Goal: Task Accomplishment & Management: Manage account settings

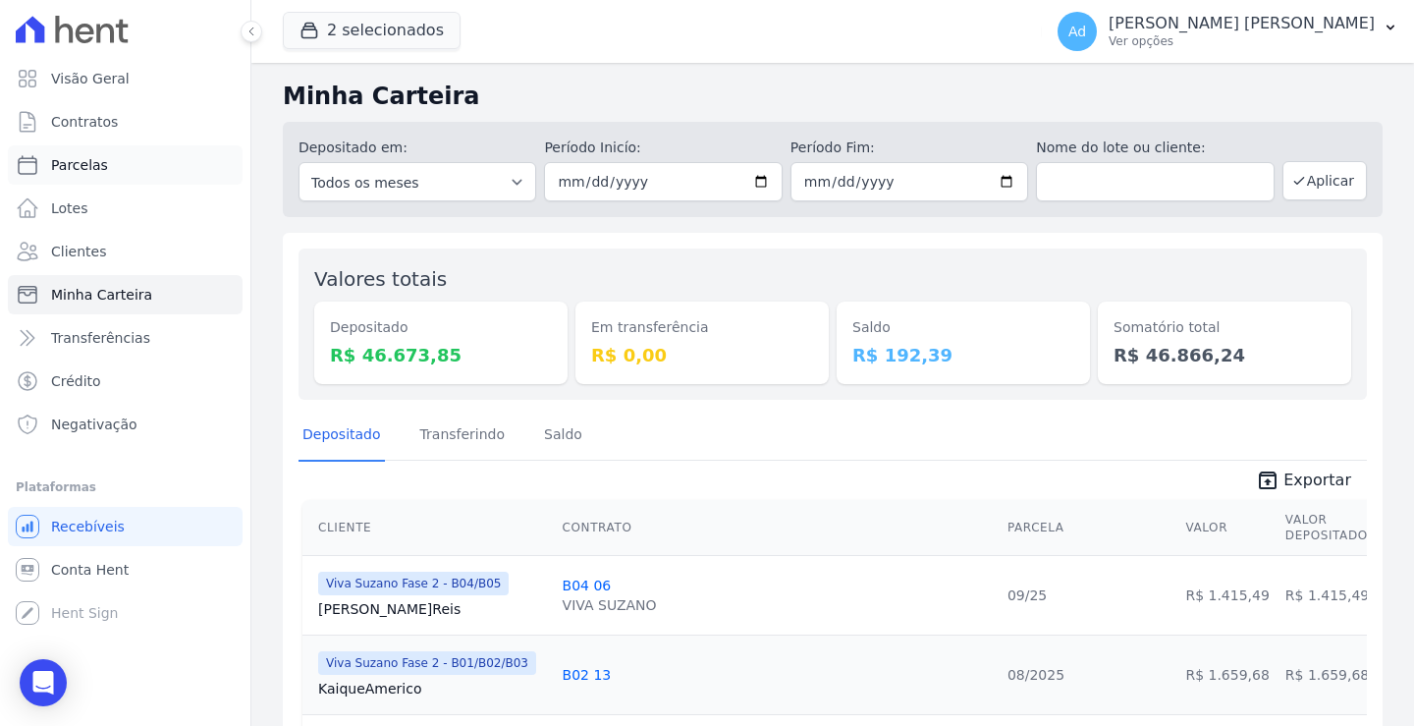
click at [114, 167] on link "Parcelas" at bounding box center [125, 164] width 235 height 39
click at [364, 29] on button "2 selecionados" at bounding box center [372, 30] width 178 height 37
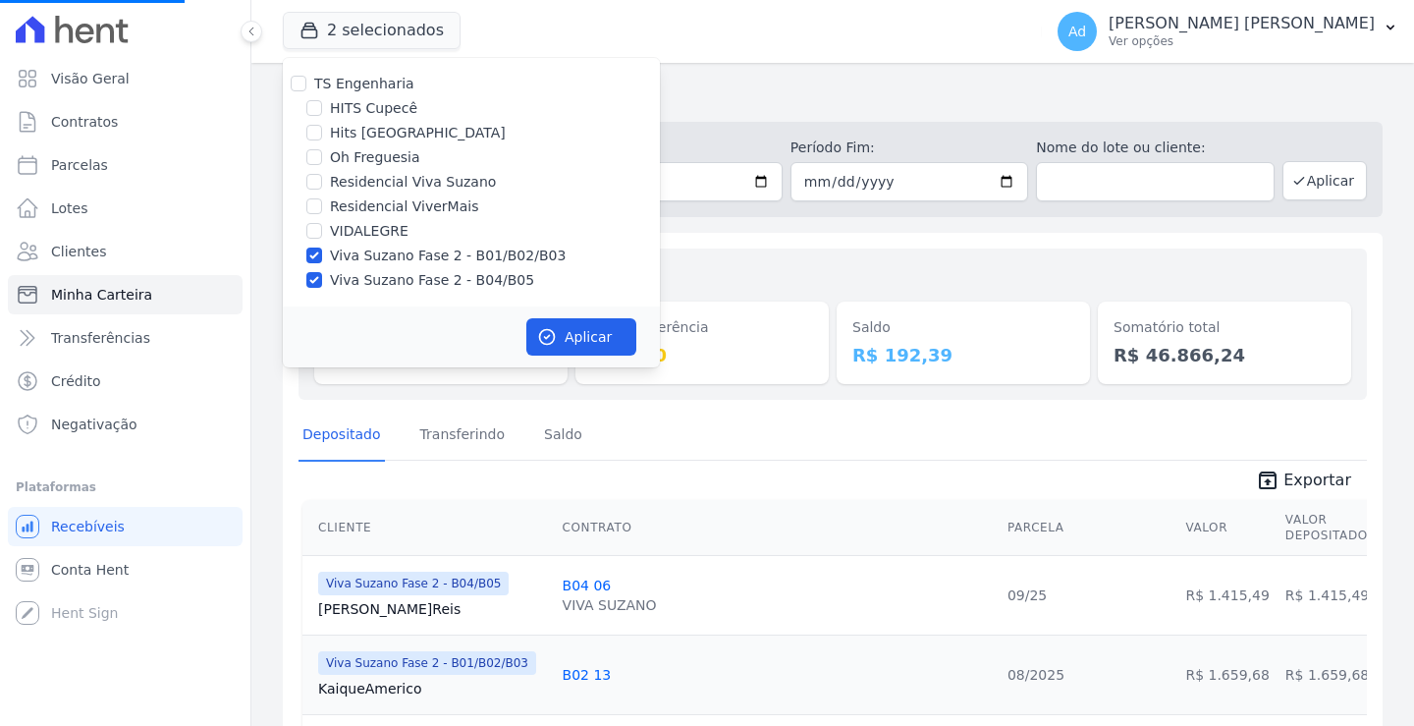
select select
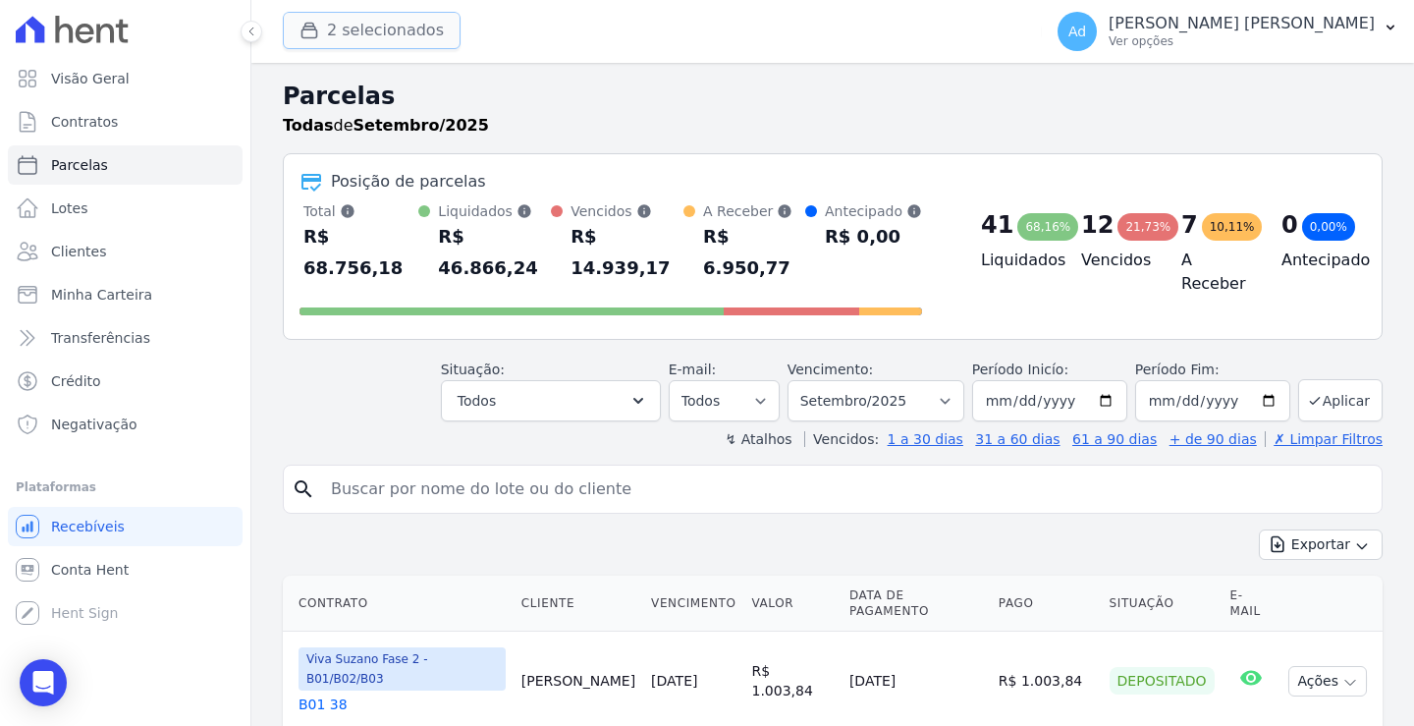
click at [355, 27] on button "2 selecionados" at bounding box center [372, 30] width 178 height 37
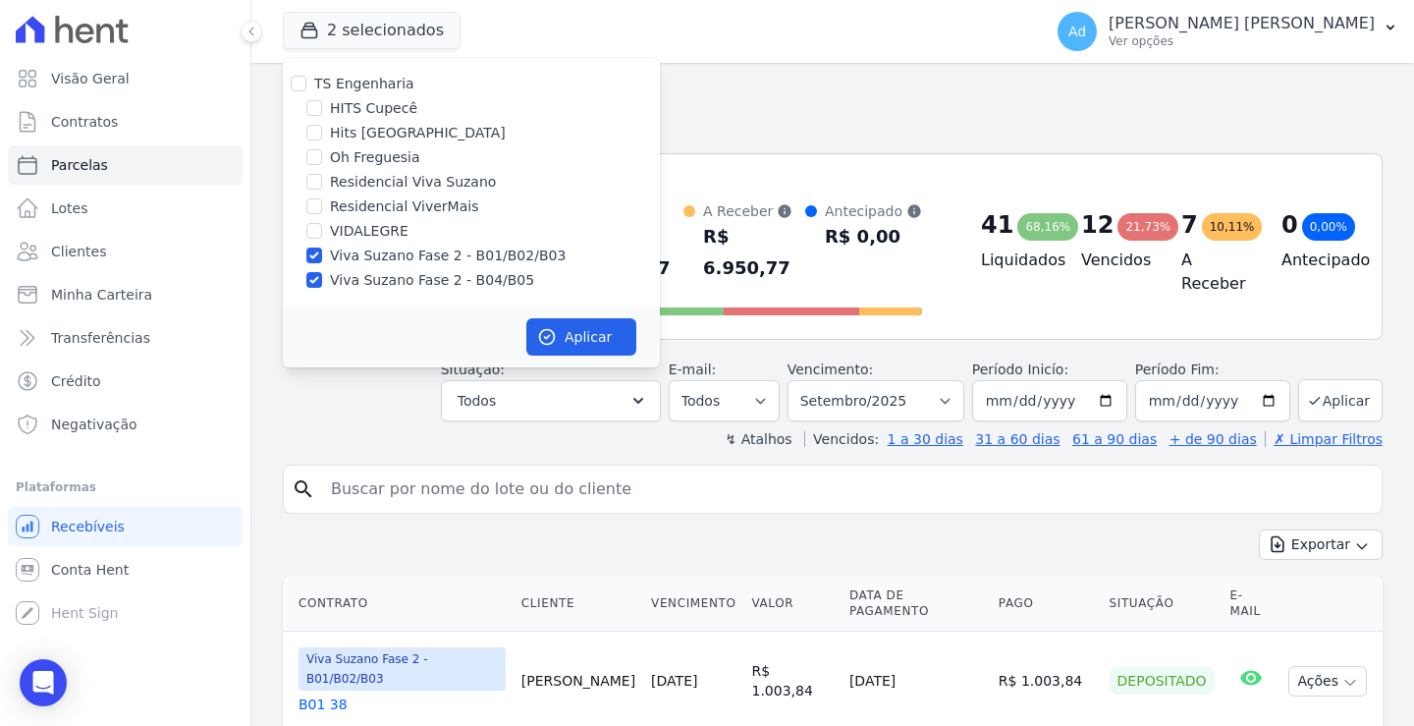
click at [362, 253] on label "Viva Suzano Fase 2 - B01/B02/B03" at bounding box center [448, 255] width 236 height 21
click at [322, 253] on input "Viva Suzano Fase 2 - B01/B02/B03" at bounding box center [314, 255] width 16 height 16
checkbox input "false"
click at [350, 296] on div "TS Engenharia HITS Cupecê Hits [GEOGRAPHIC_DATA] Oh Freguesia Residencial Viva …" at bounding box center [471, 182] width 377 height 248
click at [346, 280] on label "Viva Suzano Fase 2 - B04/B05" at bounding box center [432, 280] width 204 height 21
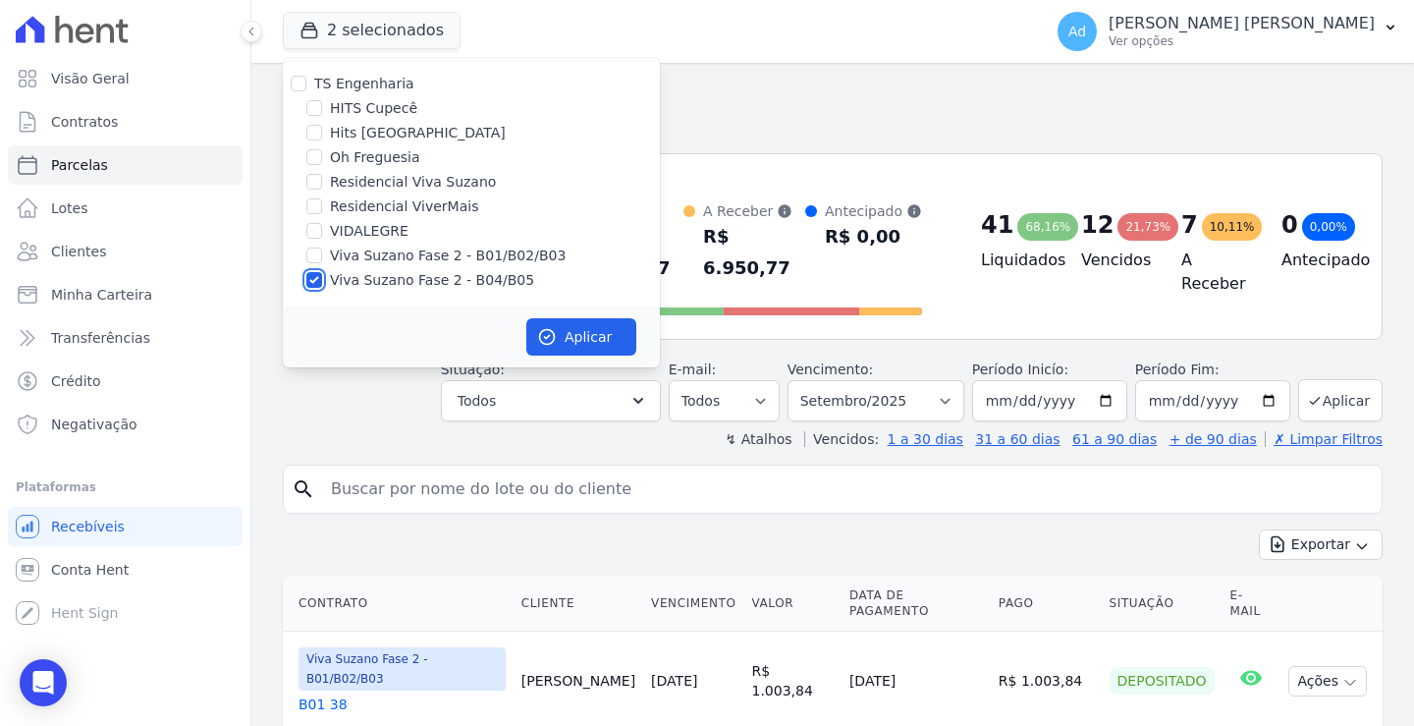
click at [322, 280] on input "Viva Suzano Fase 2 - B04/B05" at bounding box center [314, 280] width 16 height 16
checkbox input "false"
click at [362, 225] on label "VIDALEGRE" at bounding box center [369, 231] width 79 height 21
click at [322, 225] on input "VIDALEGRE" at bounding box center [314, 231] width 16 height 16
checkbox input "true"
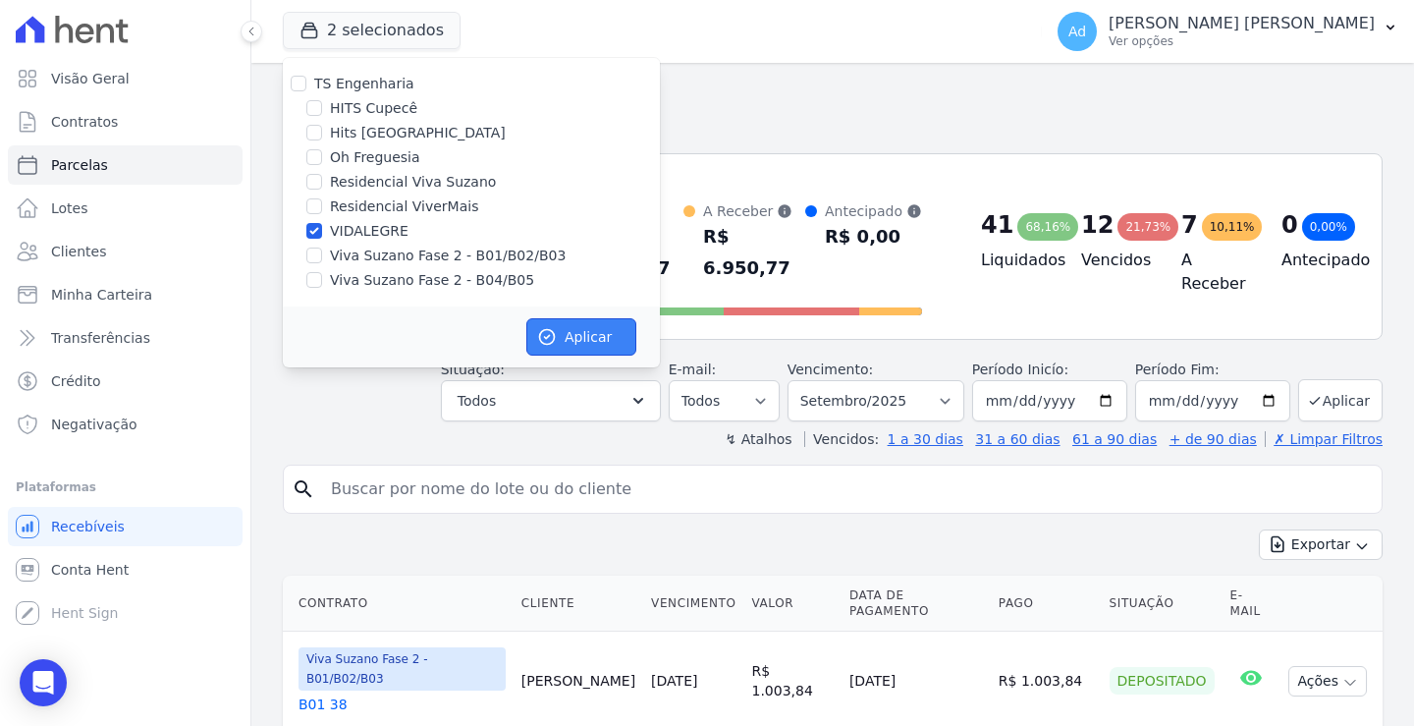
click at [610, 342] on button "Aplicar" at bounding box center [581, 336] width 110 height 37
select select
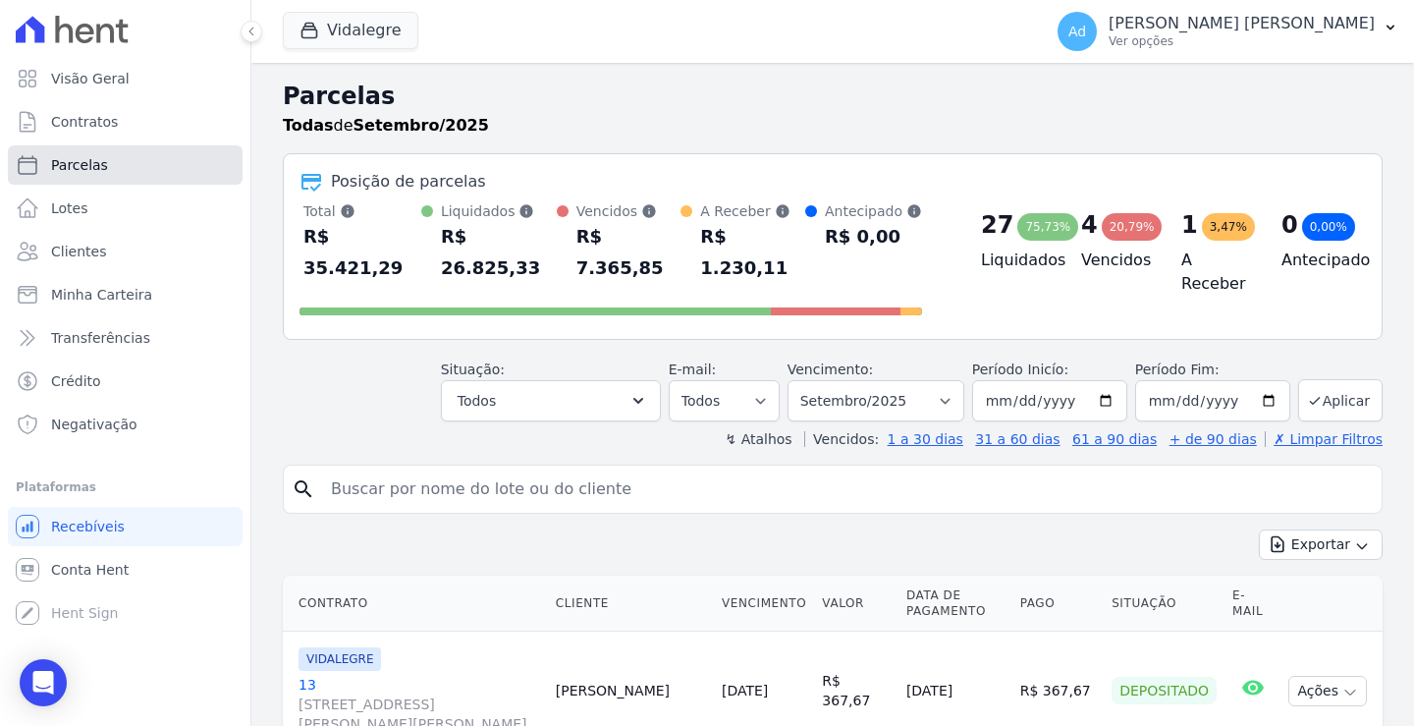
click at [82, 180] on link "Parcelas" at bounding box center [125, 164] width 235 height 39
select select
click at [578, 469] on input "search" at bounding box center [846, 488] width 1055 height 39
type input "43"
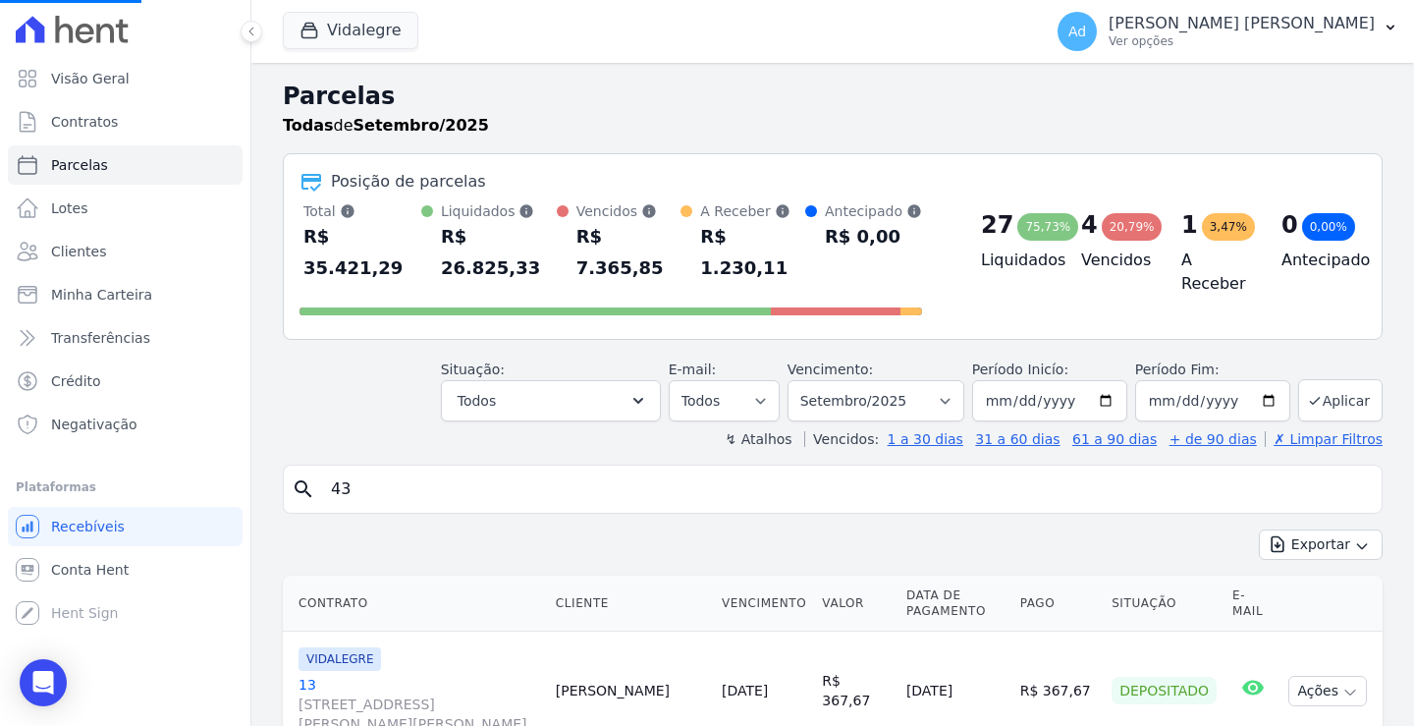
select select
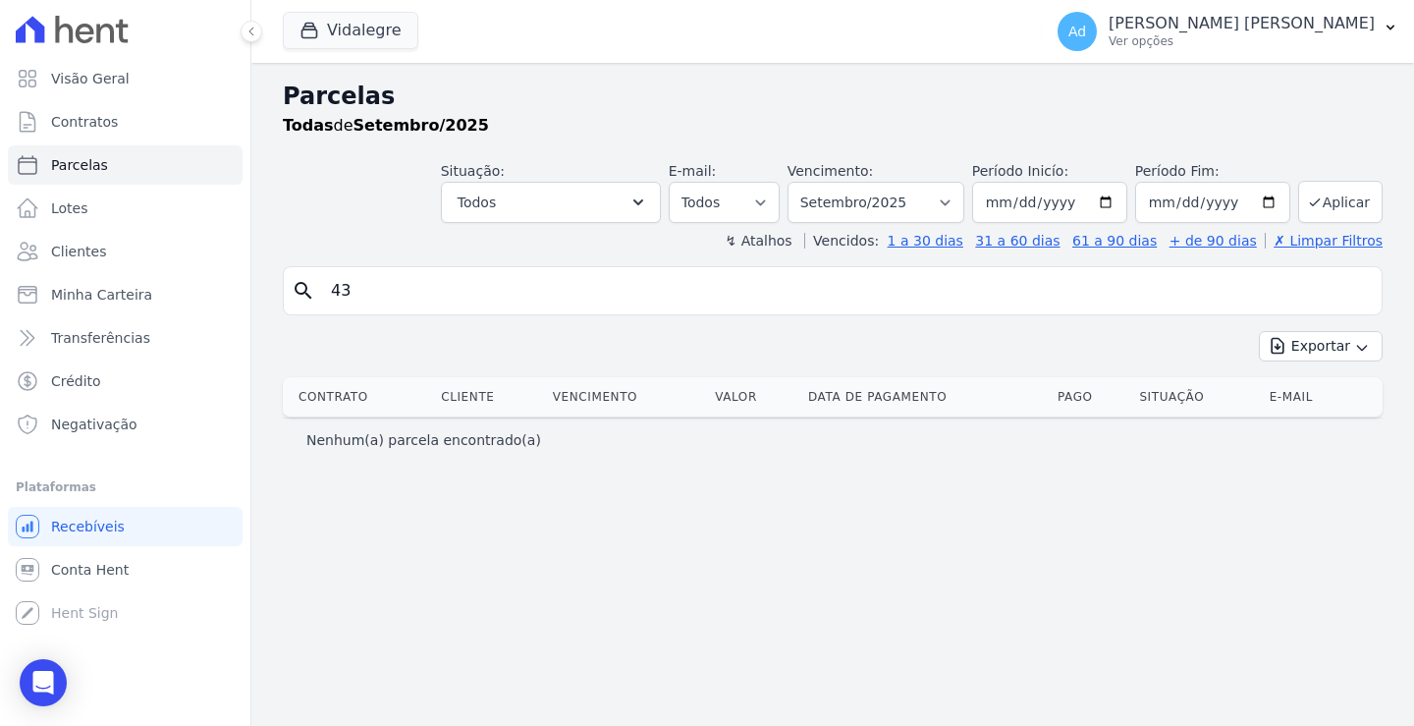
drag, startPoint x: 416, startPoint y: 280, endPoint x: 326, endPoint y: 278, distance: 90.4
click at [327, 278] on input "43" at bounding box center [846, 290] width 1055 height 39
type input "043"
select select
click at [122, 262] on link "Clientes" at bounding box center [125, 251] width 235 height 39
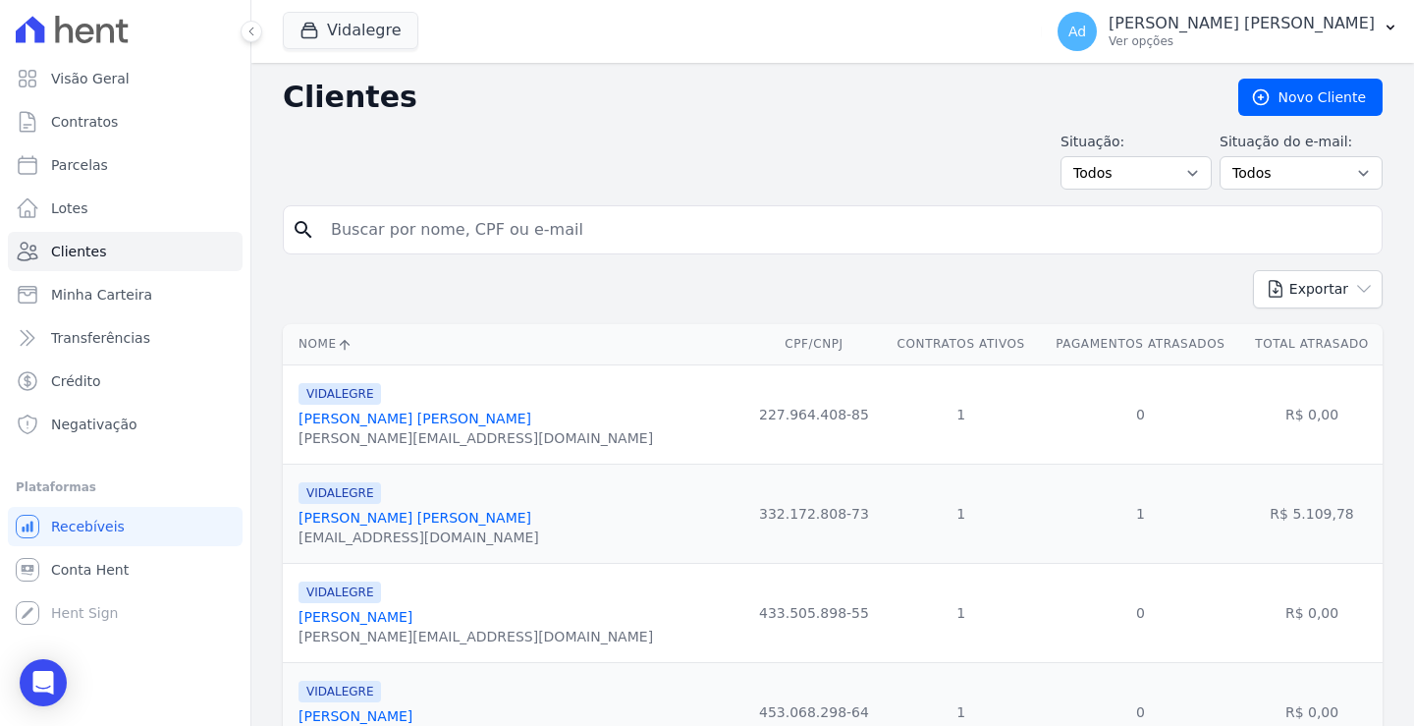
click at [509, 228] on input "search" at bounding box center [846, 229] width 1055 height 39
type input "[PERSON_NAME]"
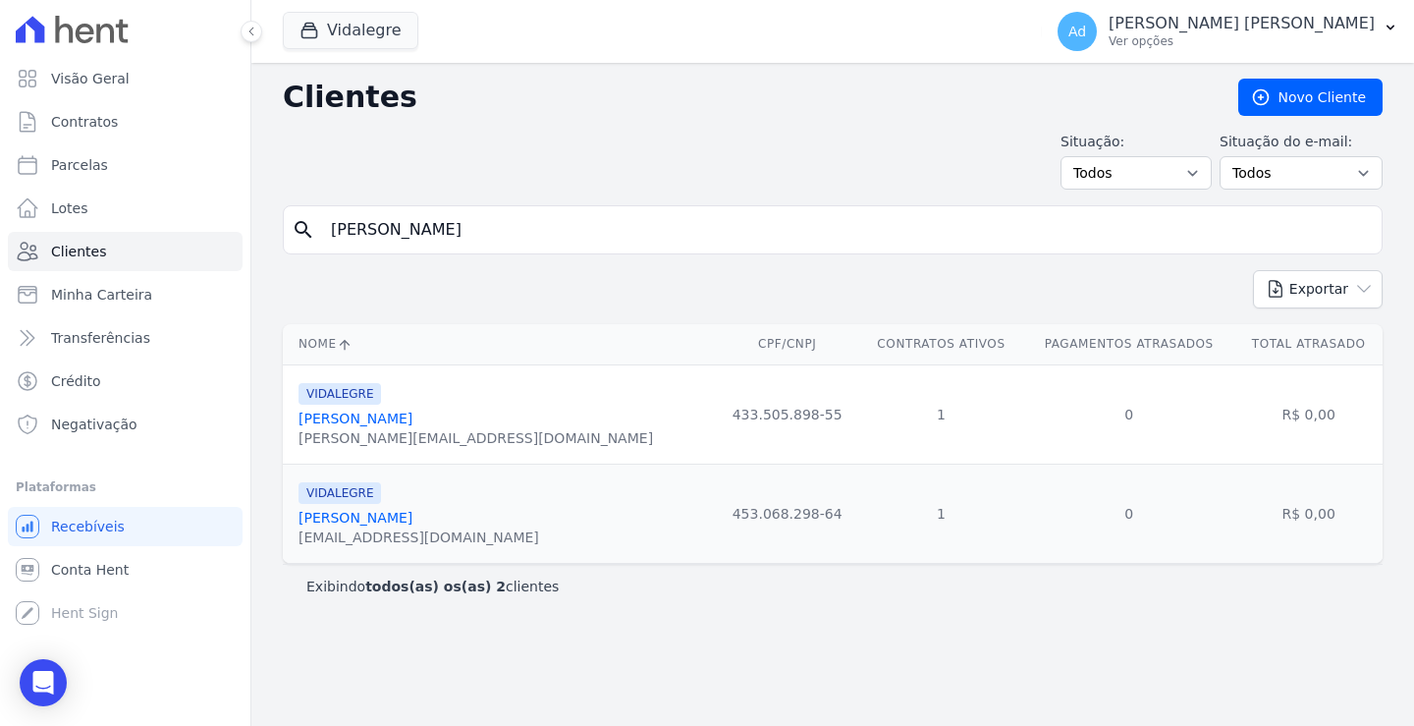
click at [368, 519] on link "[PERSON_NAME]" at bounding box center [356, 518] width 114 height 16
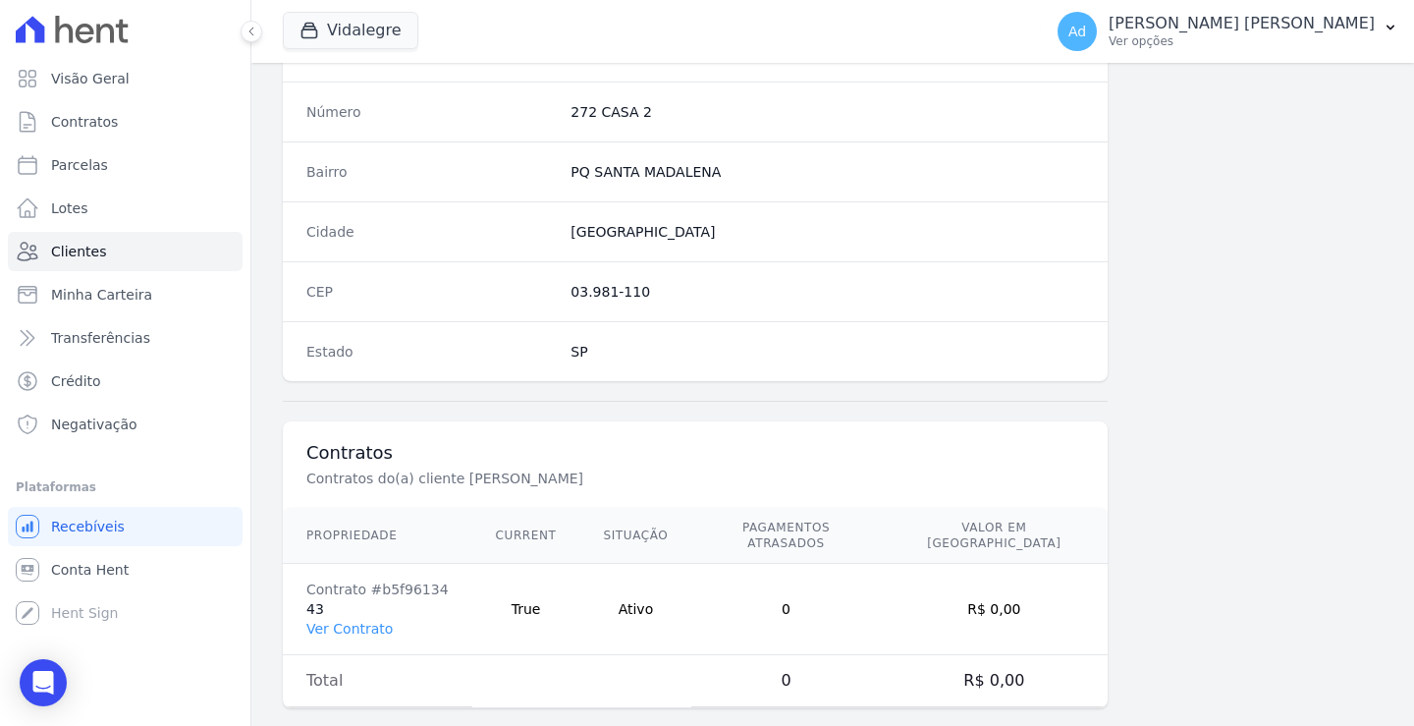
scroll to position [1112, 0]
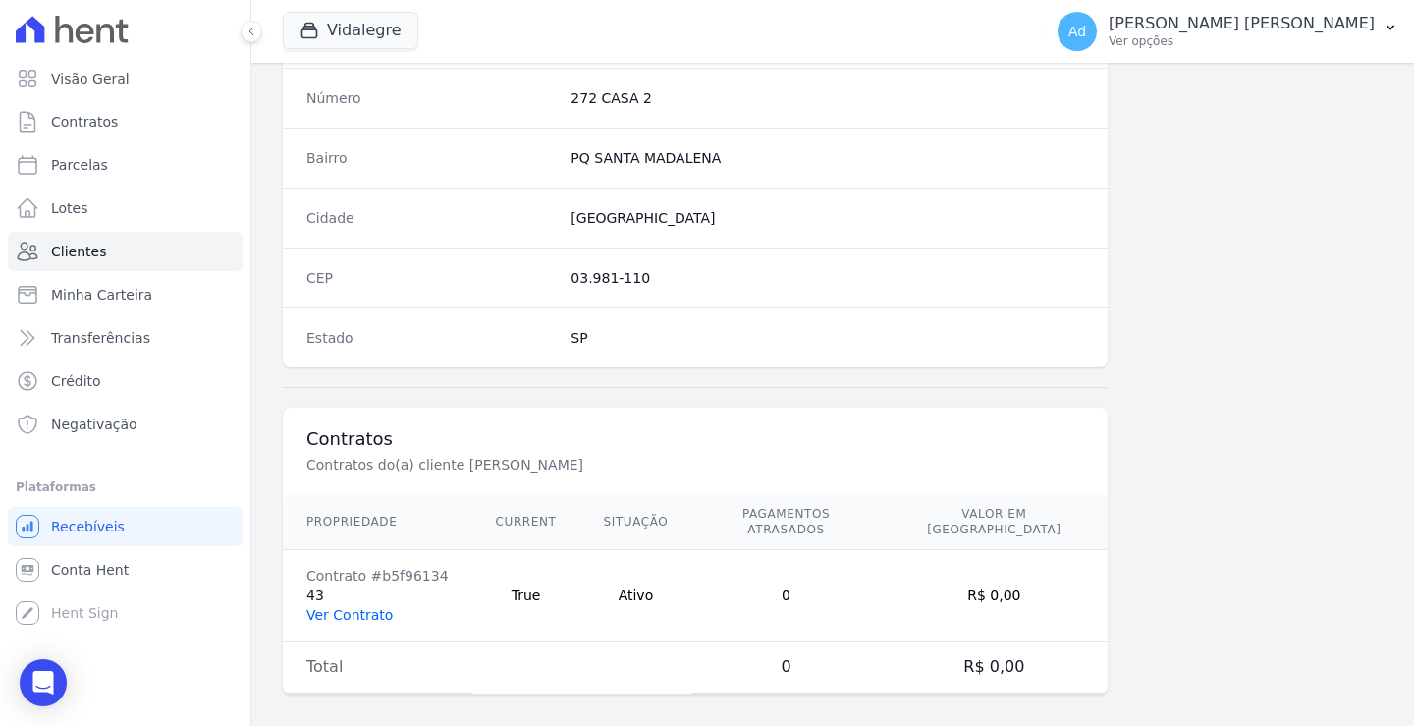
click at [347, 607] on link "Ver Contrato" at bounding box center [349, 615] width 86 height 16
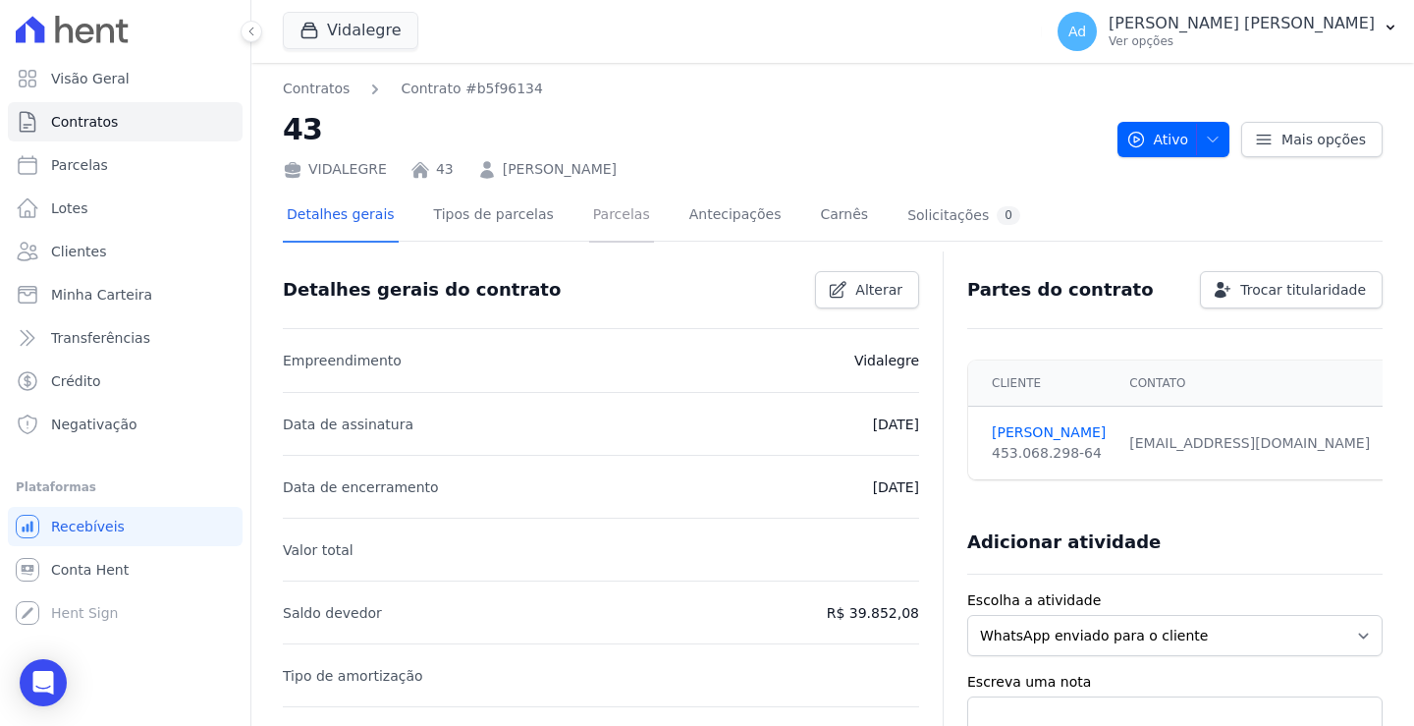
click at [589, 221] on link "Parcelas" at bounding box center [621, 217] width 65 height 52
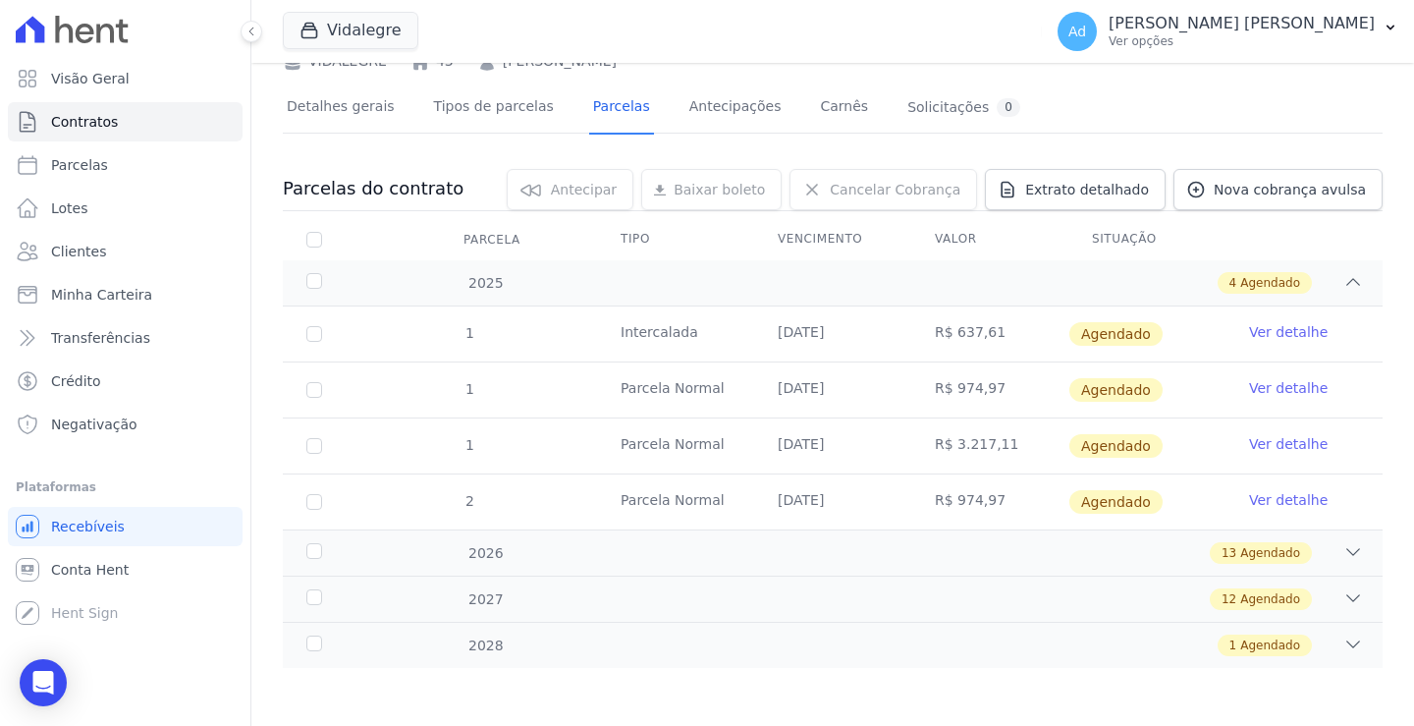
scroll to position [109, 0]
click at [1249, 195] on span "Nova cobrança avulsa" at bounding box center [1290, 189] width 152 height 20
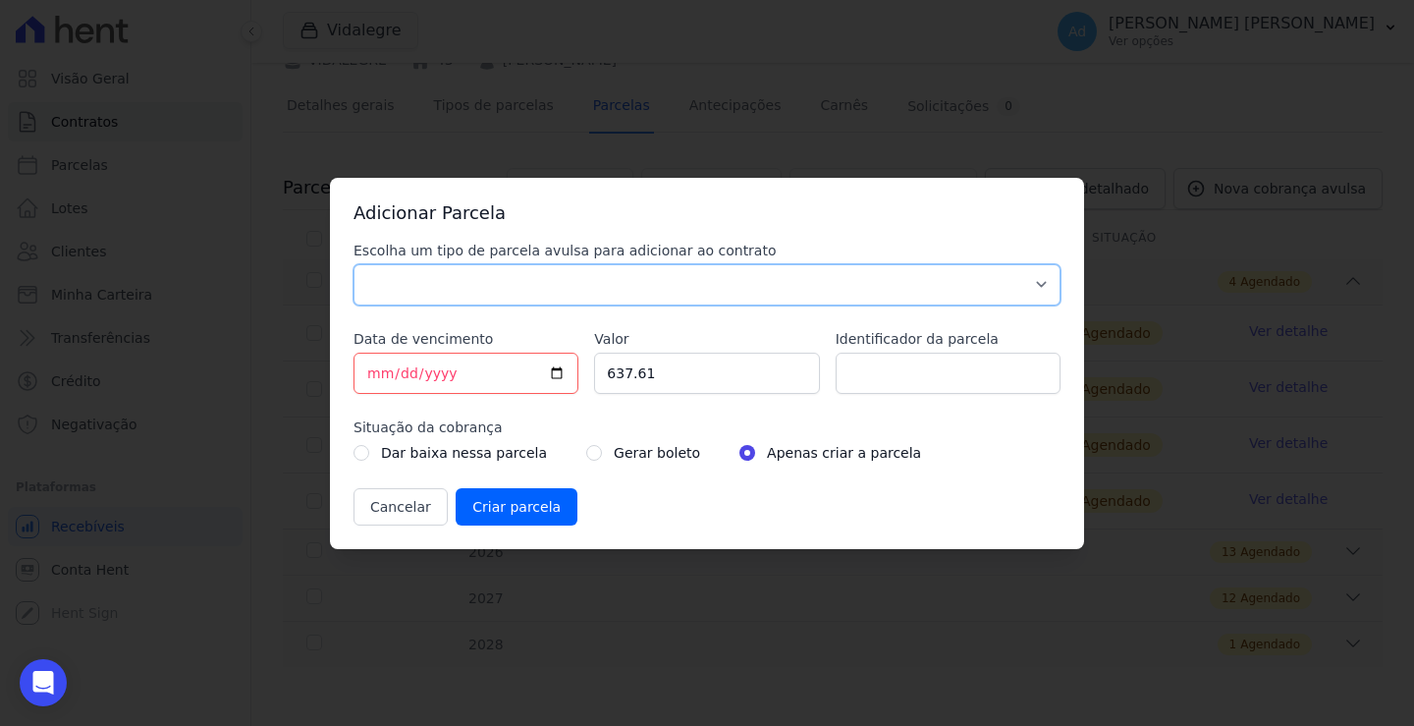
click at [550, 279] on select "Parcela Normal Sinal Caução Intercalada Chaves Pré Chaves Pós Chaves Taxas Quit…" at bounding box center [707, 284] width 707 height 41
select select "standard"
click at [354, 264] on select "Parcela Normal Sinal Caução Intercalada Chaves Pré Chaves Pós Chaves Taxas Quit…" at bounding box center [707, 284] width 707 height 41
click at [379, 370] on input "[DATE]" at bounding box center [466, 373] width 225 height 41
type input "[DATE]"
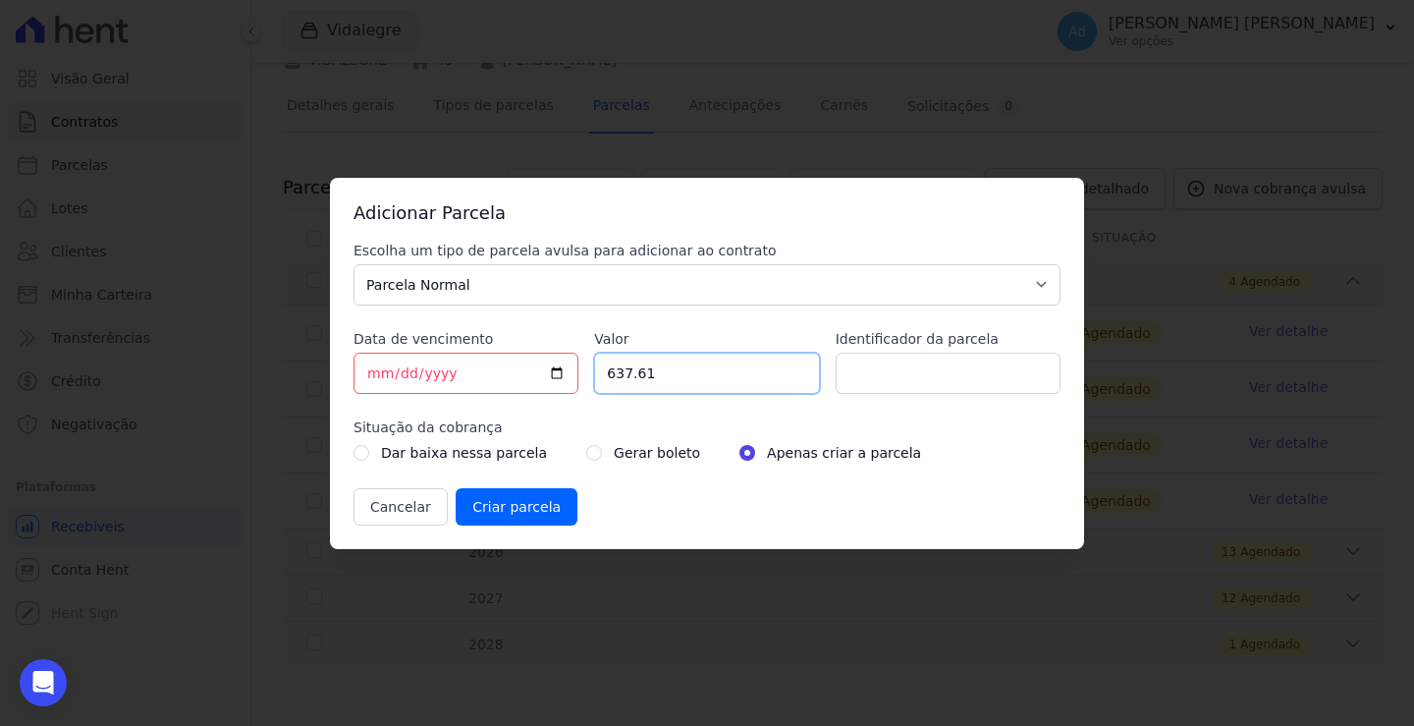
drag, startPoint x: 697, startPoint y: 378, endPoint x: 617, endPoint y: 376, distance: 80.5
click at [617, 376] on input "637.61" at bounding box center [706, 373] width 225 height 41
type input "6"
click at [682, 364] on input "Valor" at bounding box center [706, 373] width 225 height 41
type input "657.35"
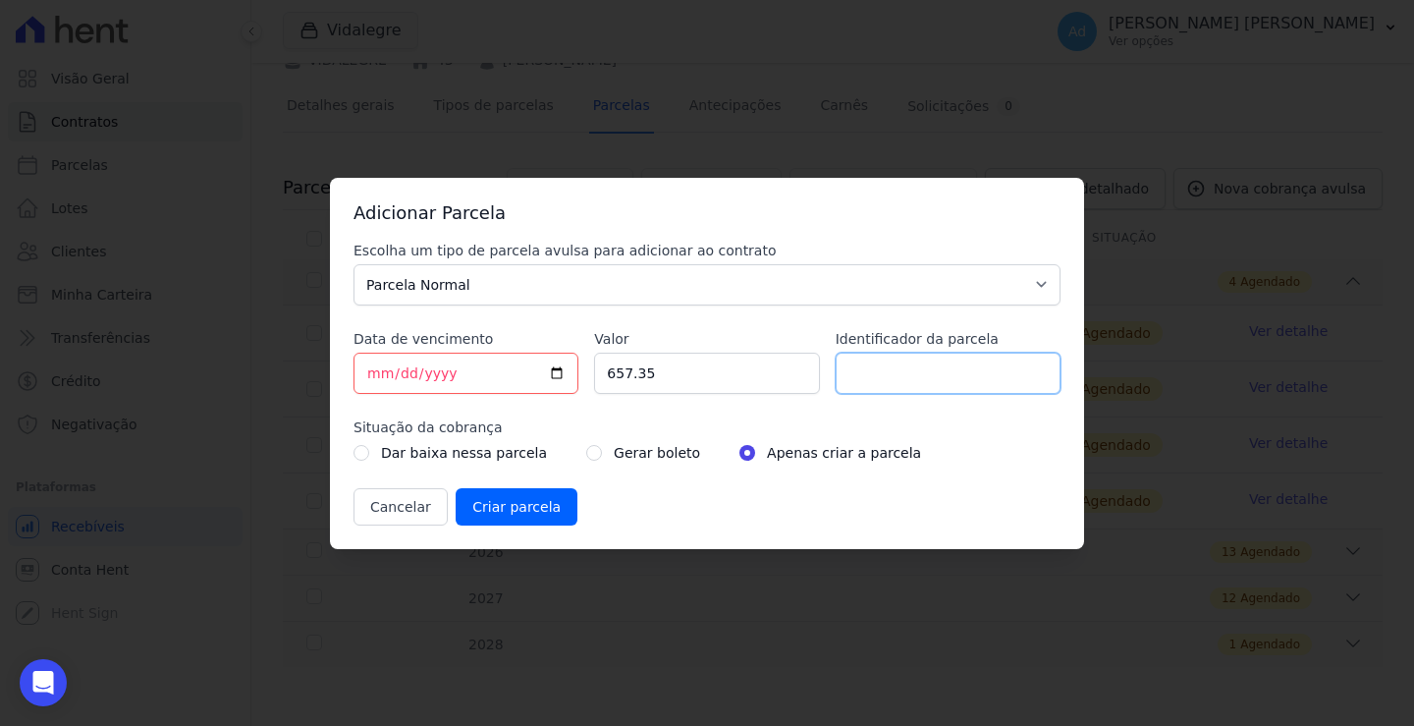
click at [944, 353] on input "Identificador da parcela" at bounding box center [948, 373] width 225 height 41
type input "10/25"
click at [536, 510] on input "Criar parcela" at bounding box center [517, 506] width 122 height 37
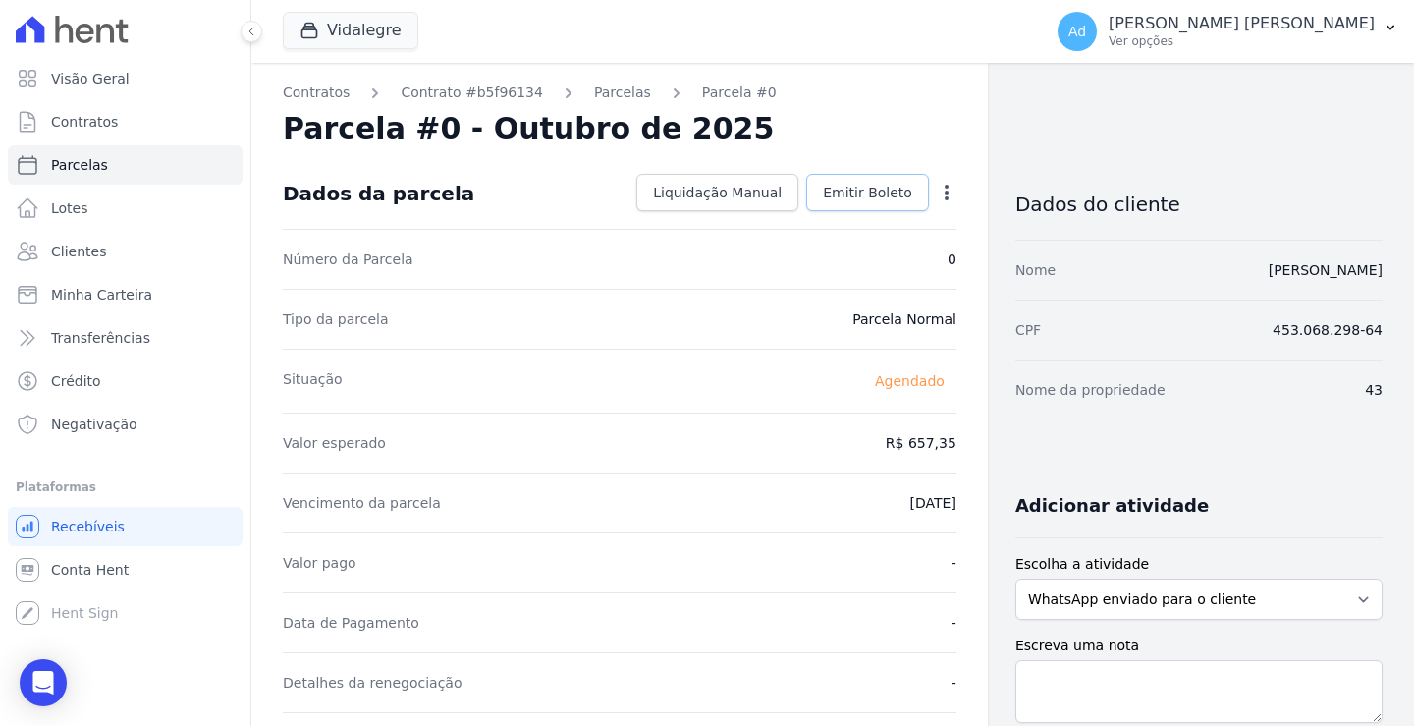
click at [881, 187] on span "Emitir Boleto" at bounding box center [867, 193] width 89 height 20
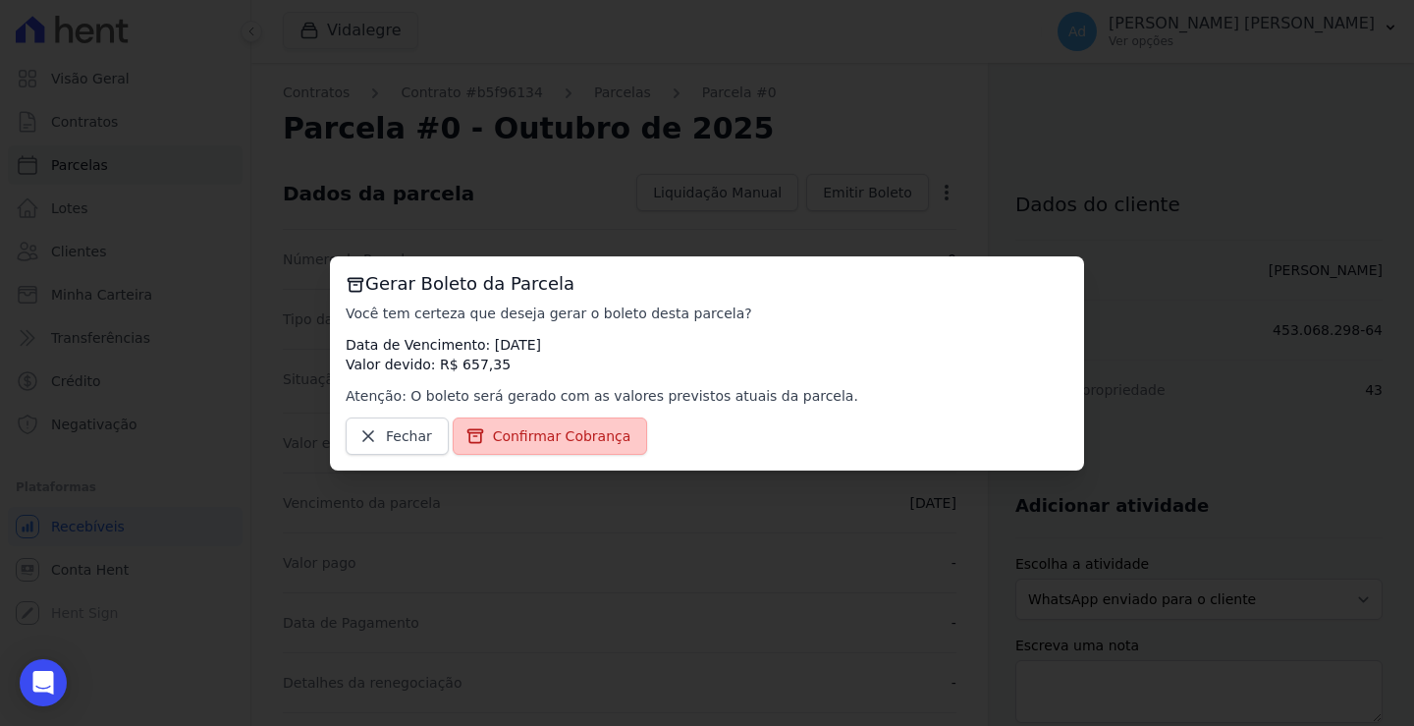
drag, startPoint x: 549, startPoint y: 435, endPoint x: 551, endPoint y: 421, distance: 13.9
click at [547, 432] on span "Confirmar Cobrança" at bounding box center [562, 436] width 138 height 20
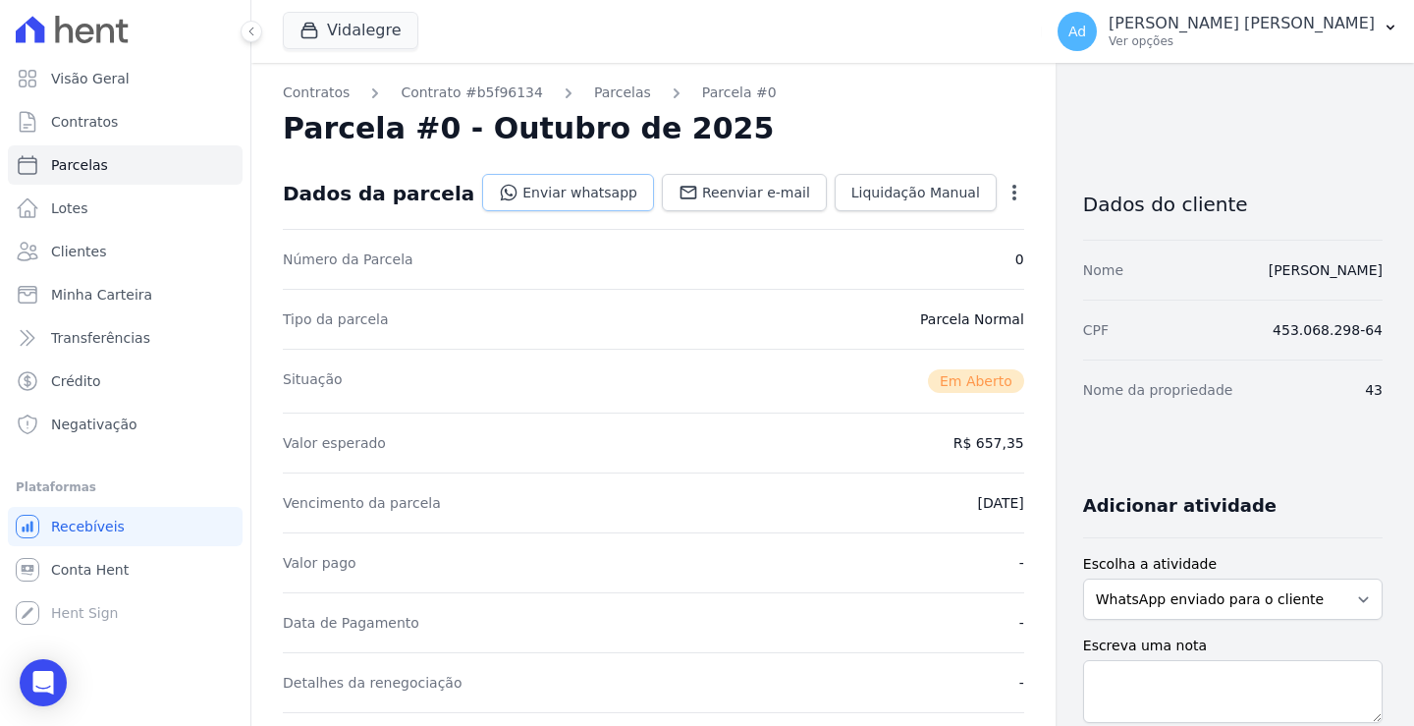
click at [530, 202] on link "Enviar whatsapp" at bounding box center [568, 192] width 172 height 37
